Goal: Task Accomplishment & Management: Manage account settings

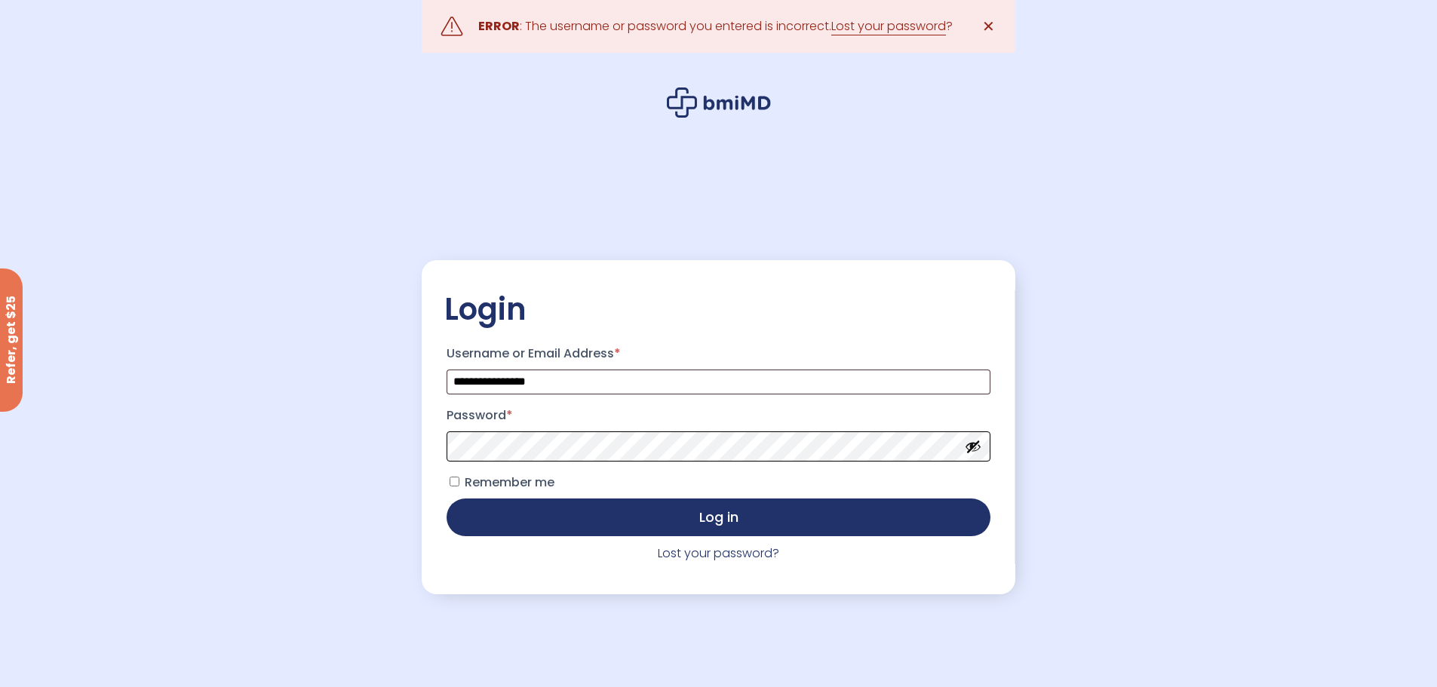
click at [447, 499] on button "Log in" at bounding box center [718, 518] width 543 height 38
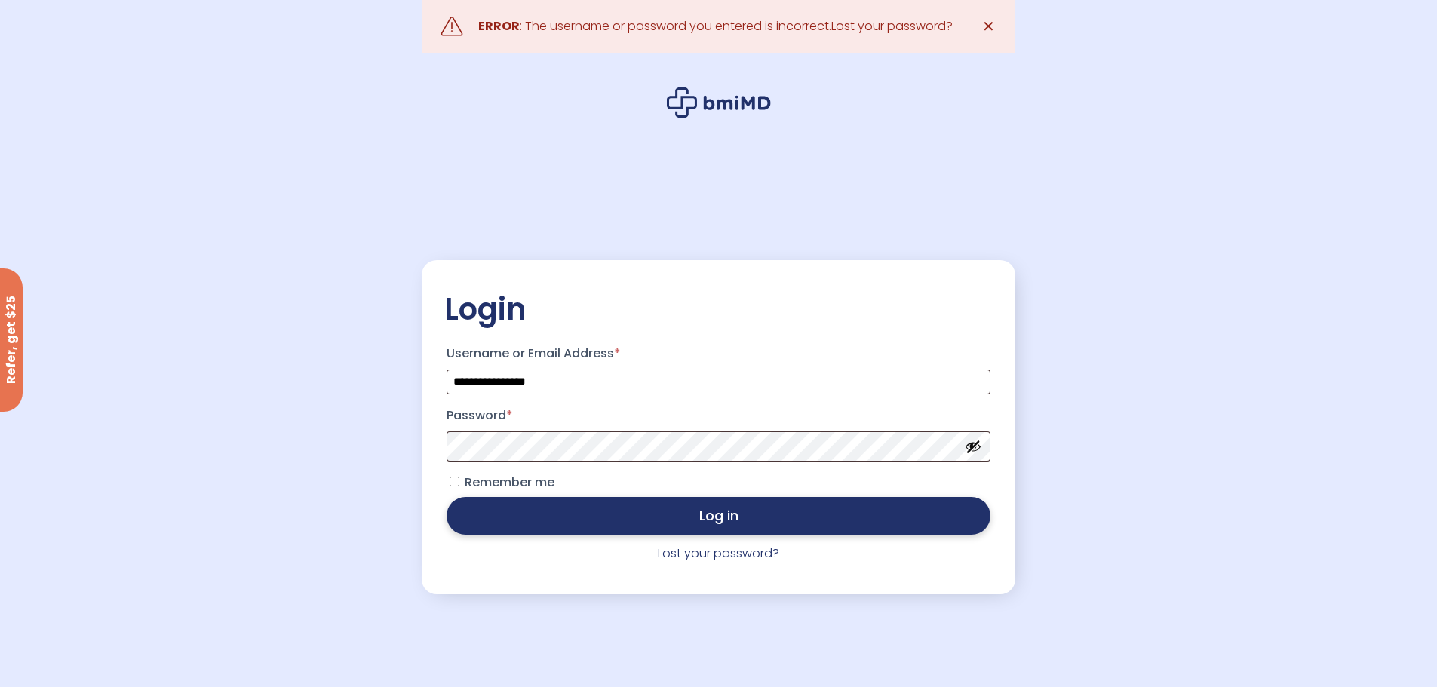
click at [567, 518] on button "Log in" at bounding box center [718, 516] width 543 height 38
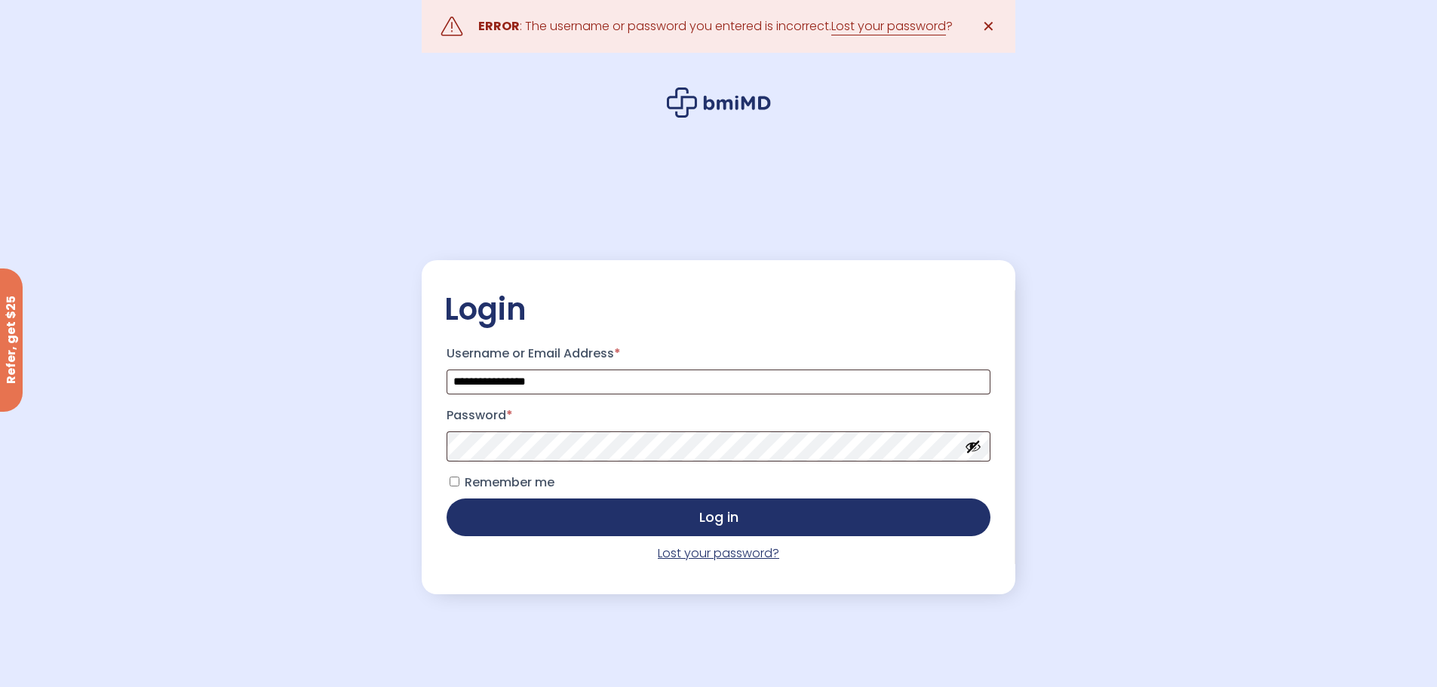
click at [675, 558] on link "Lost your password?" at bounding box center [718, 553] width 121 height 17
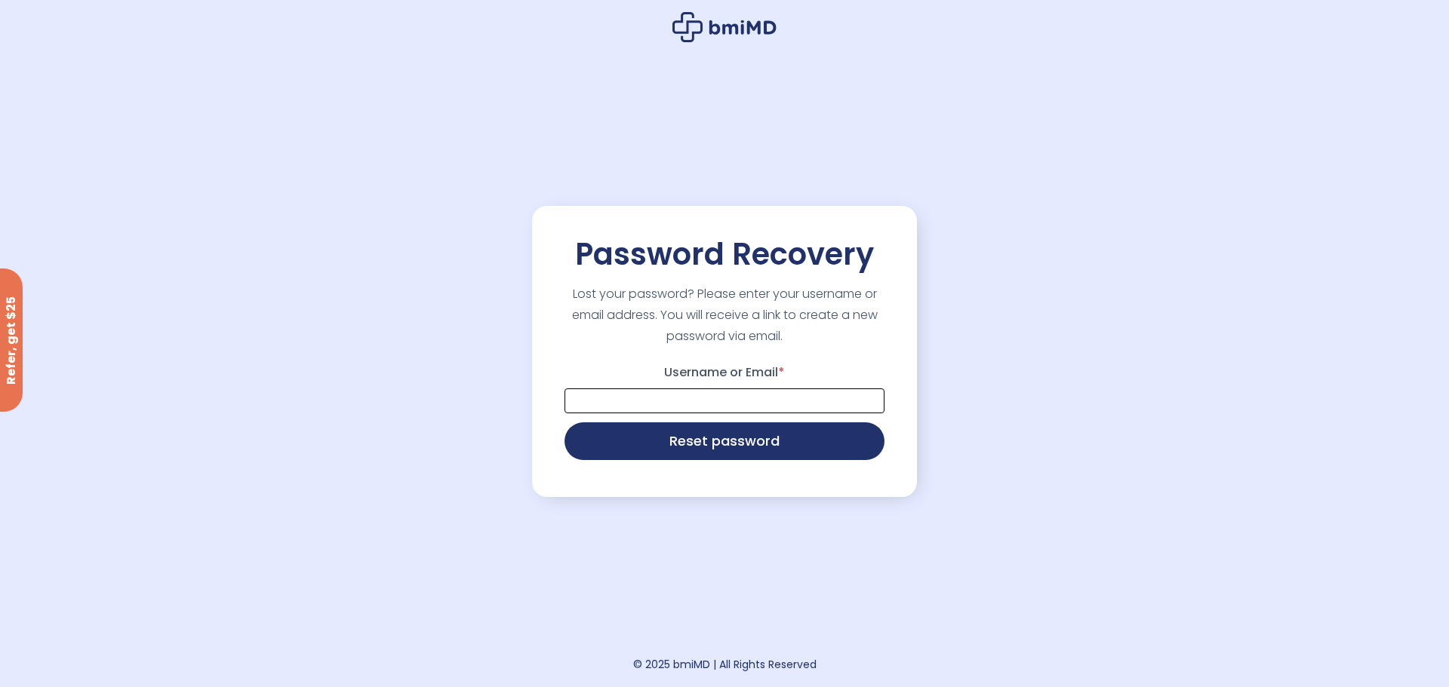
click at [644, 405] on input "Username or Email *" at bounding box center [724, 401] width 320 height 25
type input "**********"
click at [674, 437] on button "Reset password" at bounding box center [724, 440] width 320 height 38
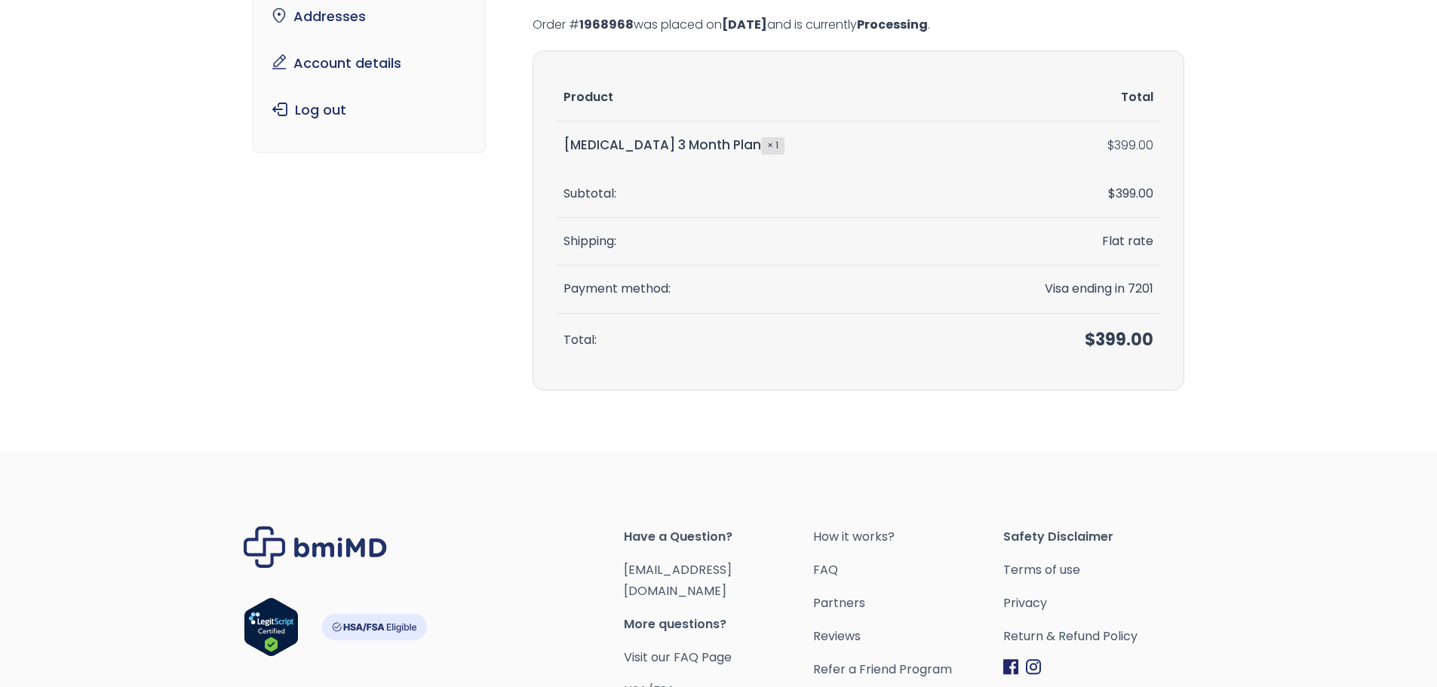
scroll to position [76, 0]
